Goal: Information Seeking & Learning: Learn about a topic

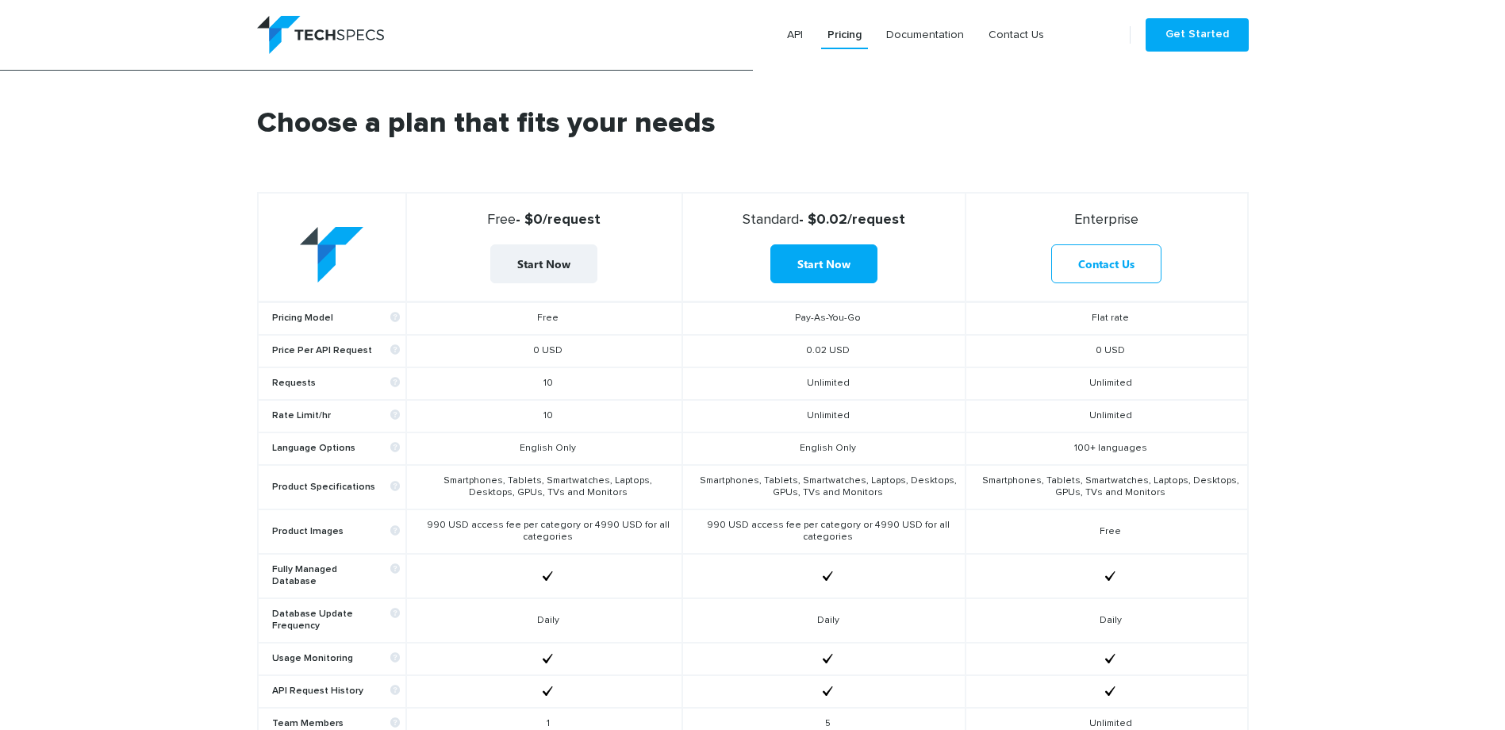
scroll to position [555, 0]
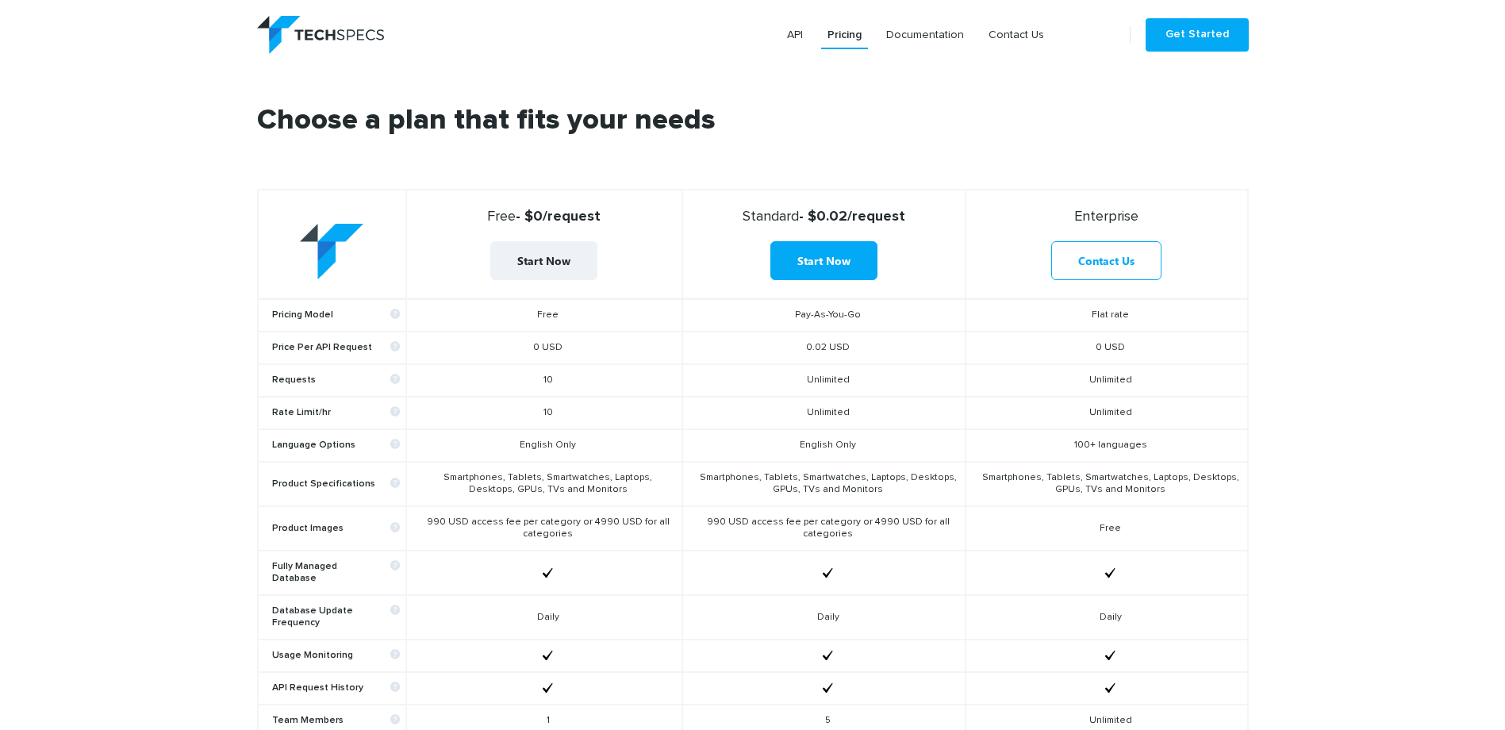
click at [82, 364] on section "Choose a plan that fits your needs Free - $0/request Start Now Standard - $0.02…" at bounding box center [752, 519] width 1505 height 905
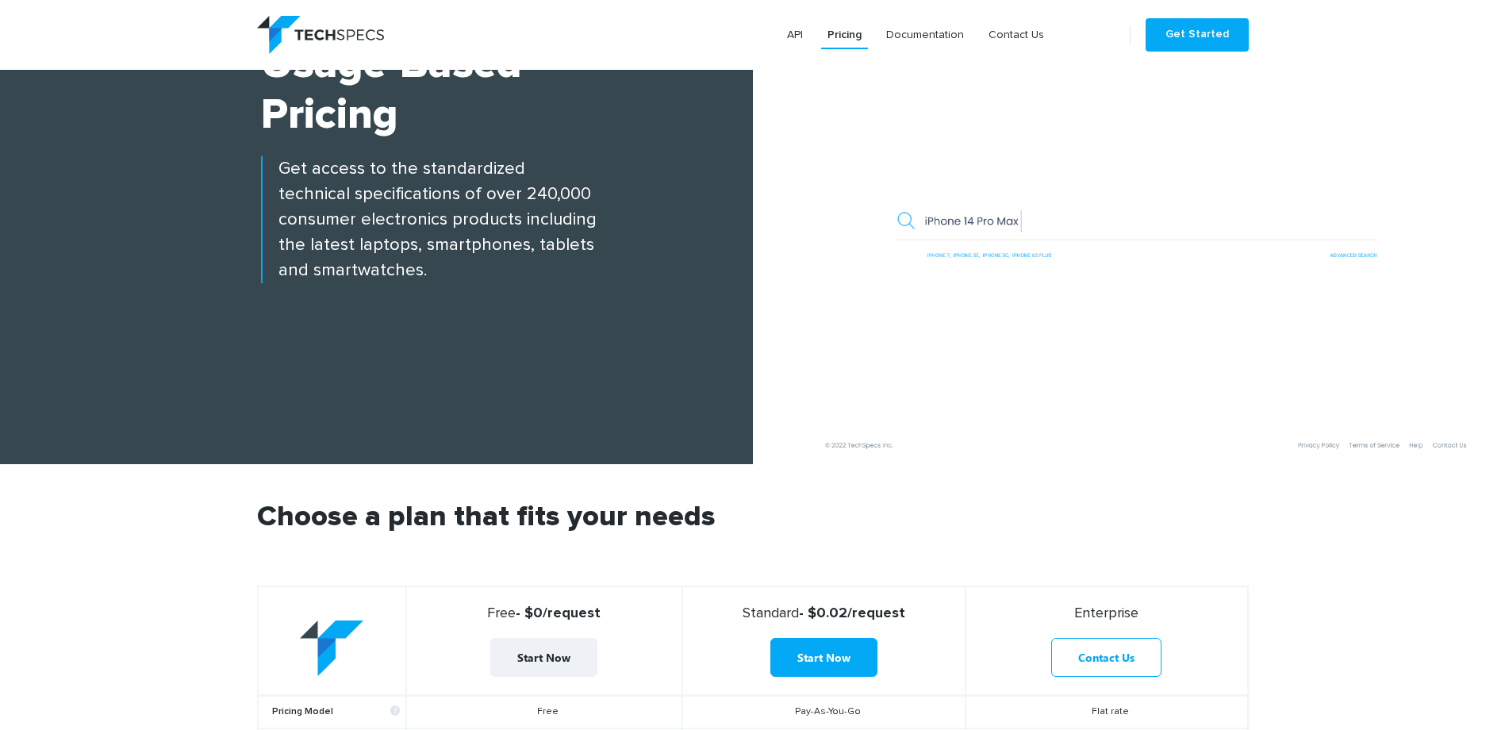
scroll to position [0, 0]
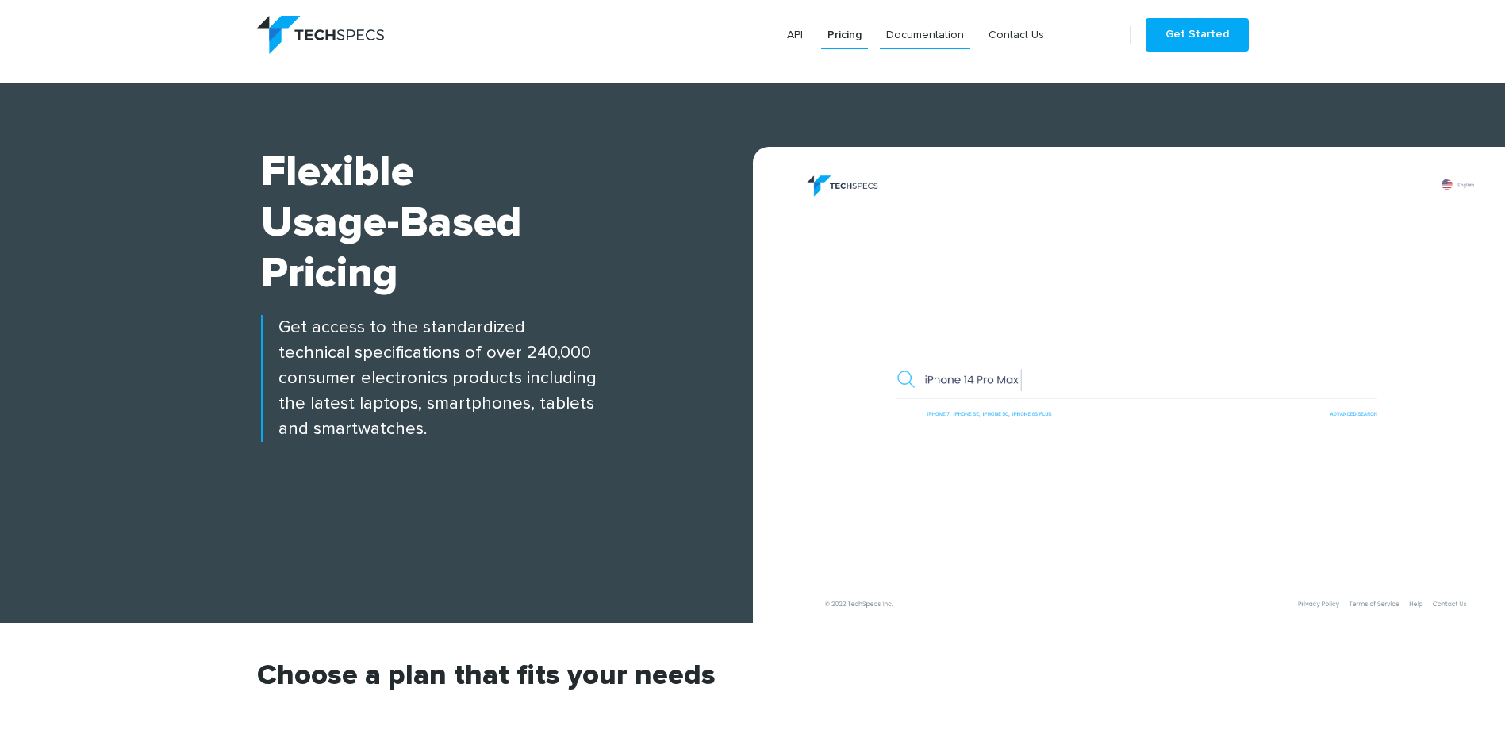
click at [939, 37] on link "Documentation" at bounding box center [925, 35] width 90 height 29
click at [140, 356] on div "Flexible Usage-based Pricing Get access to the standardized technical specifica…" at bounding box center [376, 385] width 753 height 476
click at [799, 33] on link "API" at bounding box center [795, 35] width 29 height 29
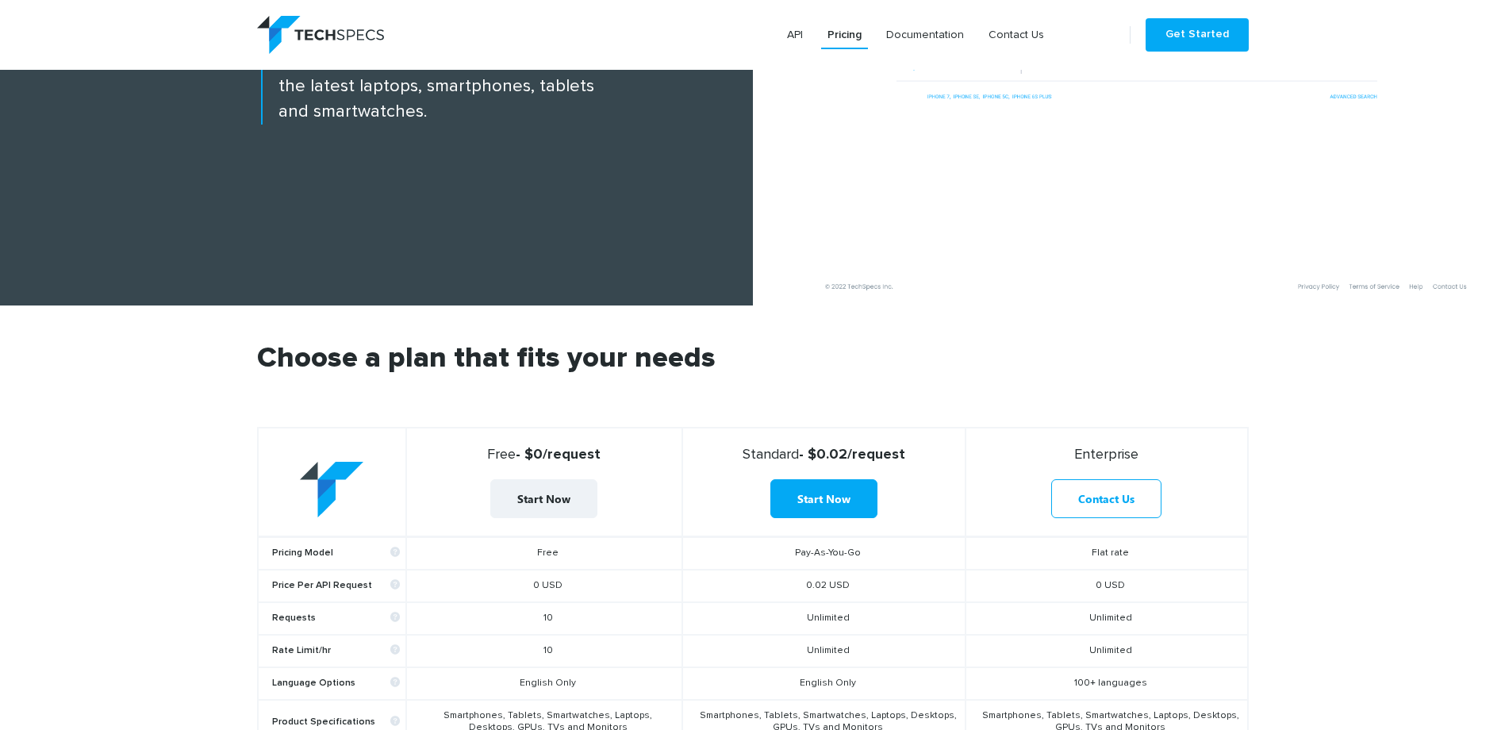
scroll to position [397, 0]
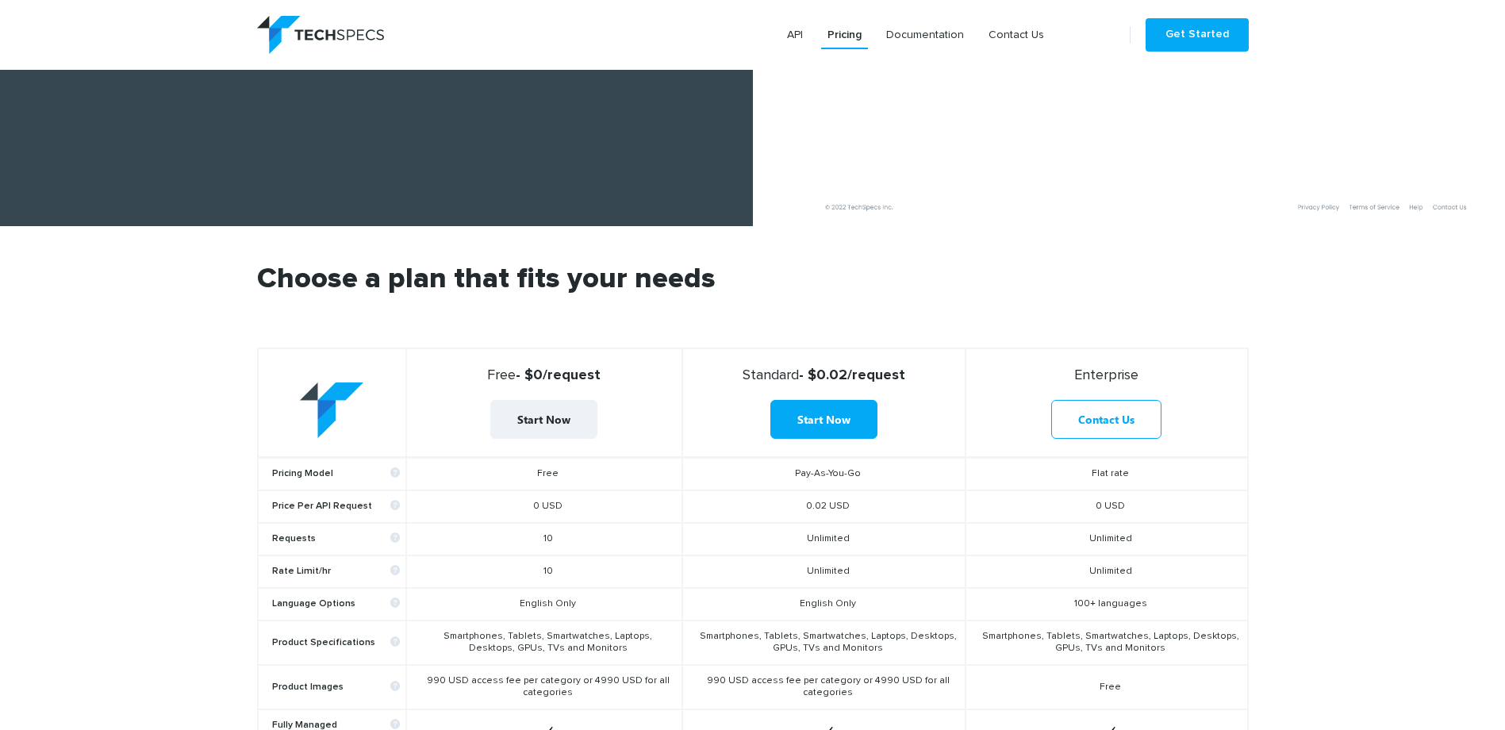
drag, startPoint x: 799, startPoint y: 503, endPoint x: 861, endPoint y: 499, distance: 62.0
click at [861, 499] on td "0.02 USD" at bounding box center [823, 506] width 283 height 33
